Goal: Check status: Check status

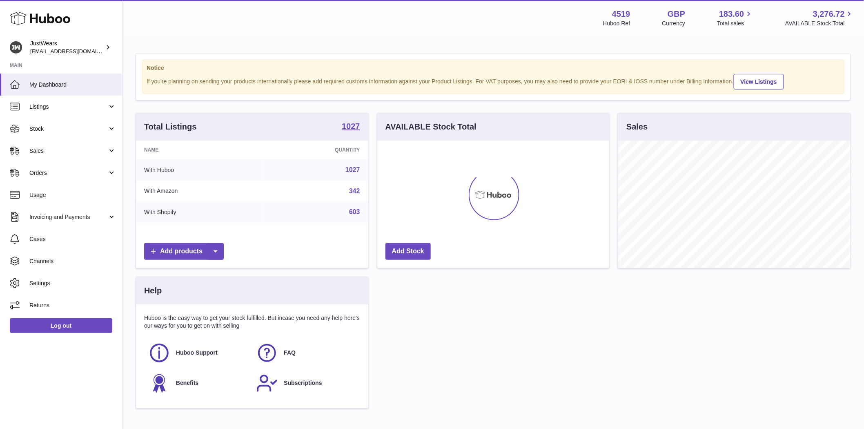
scroll to position [127, 232]
click at [42, 127] on span "Stock" at bounding box center [68, 129] width 78 height 8
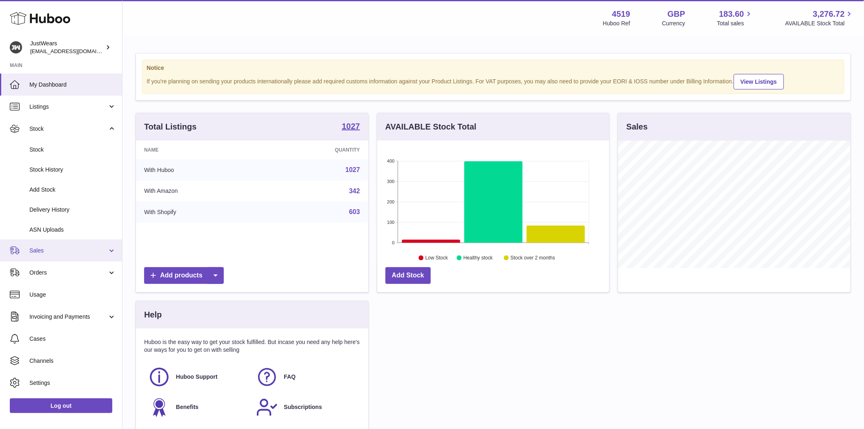
click at [40, 249] on span "Sales" at bounding box center [68, 251] width 78 height 8
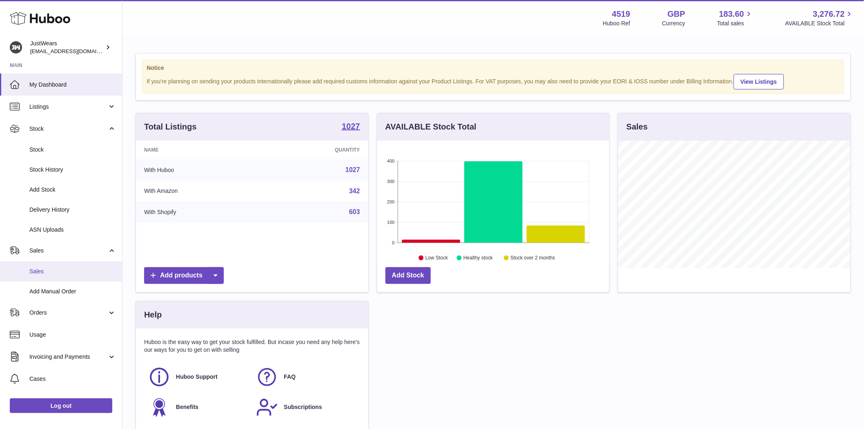
click at [44, 273] on span "Sales" at bounding box center [72, 271] width 87 height 8
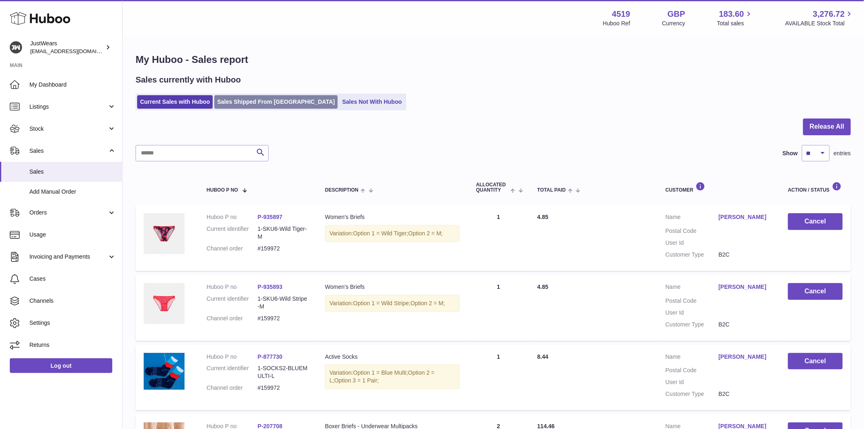
click at [247, 100] on link "Sales Shipped From Huboo" at bounding box center [275, 101] width 123 height 13
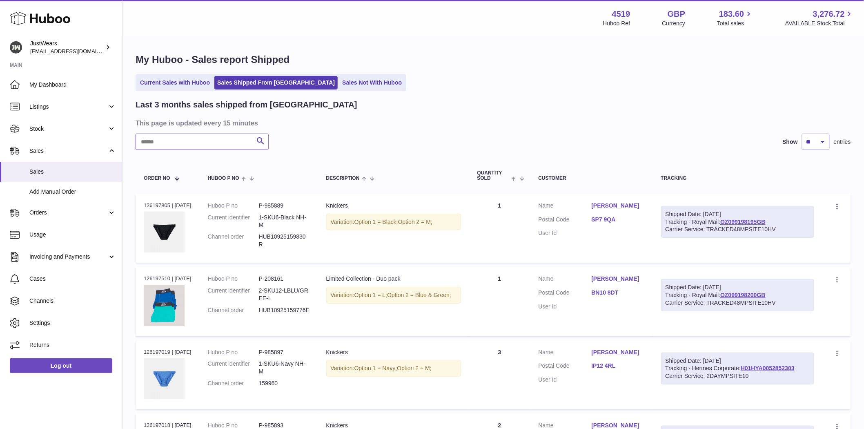
click at [187, 144] on input "text" at bounding box center [202, 142] width 133 height 16
paste input "*******"
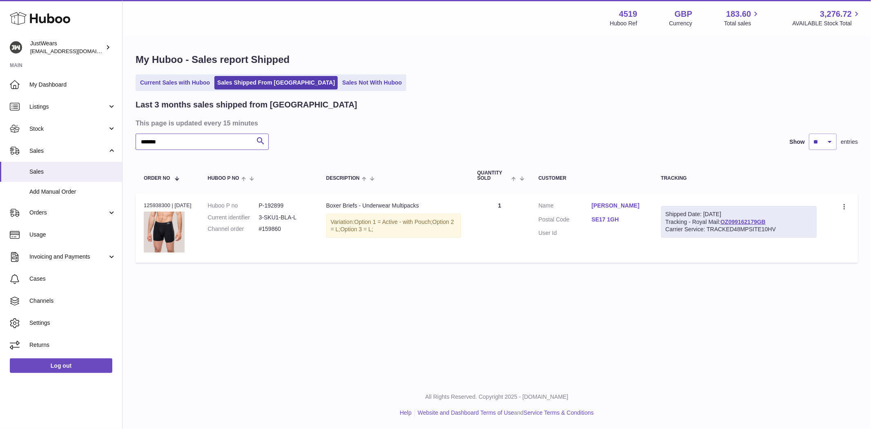
type input "*******"
drag, startPoint x: 297, startPoint y: 203, endPoint x: 268, endPoint y: 207, distance: 28.9
click at [268, 207] on dd "P-192899" at bounding box center [284, 206] width 51 height 8
copy dd "192899"
